Goal: Transaction & Acquisition: Purchase product/service

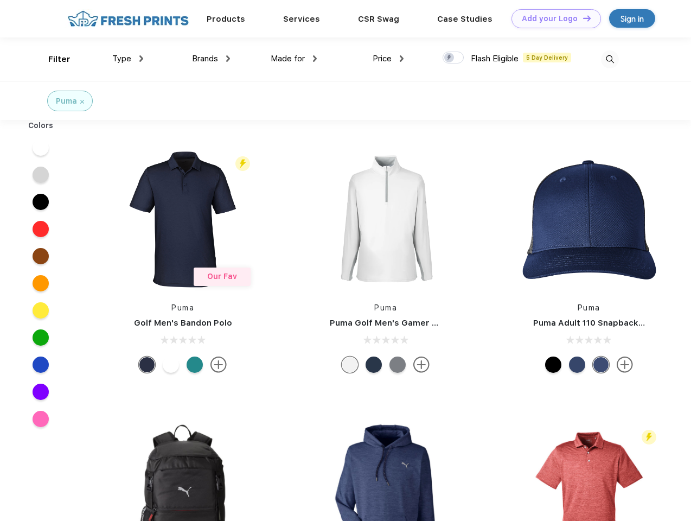
click at [552, 18] on link "Add your Logo Design Tool" at bounding box center [555, 18] width 89 height 19
click at [0, 0] on div "Design Tool" at bounding box center [0, 0] width 0 height 0
click at [582, 18] on link "Add your Logo Design Tool" at bounding box center [555, 18] width 89 height 19
click at [52, 59] on div "Filter" at bounding box center [59, 59] width 22 height 12
click at [128, 59] on span "Type" at bounding box center [121, 59] width 19 height 10
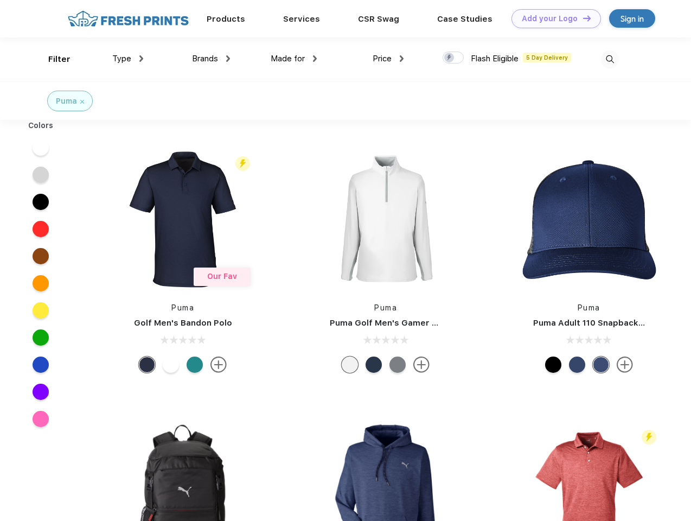
click at [211, 59] on span "Brands" at bounding box center [205, 59] width 26 height 10
click at [294, 59] on span "Made for" at bounding box center [288, 59] width 34 height 10
click at [388, 59] on span "Price" at bounding box center [382, 59] width 19 height 10
click at [453, 58] on div at bounding box center [452, 58] width 21 height 12
click at [450, 58] on input "checkbox" at bounding box center [445, 54] width 7 height 7
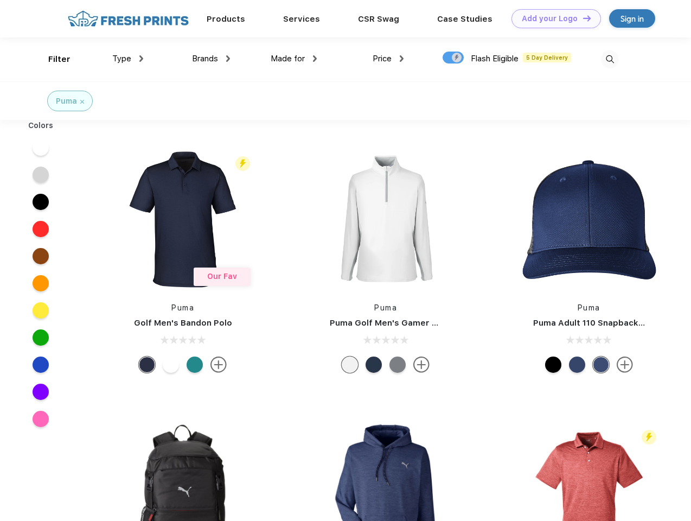
click at [610, 59] on img at bounding box center [610, 59] width 18 height 18
